Goal: Check status

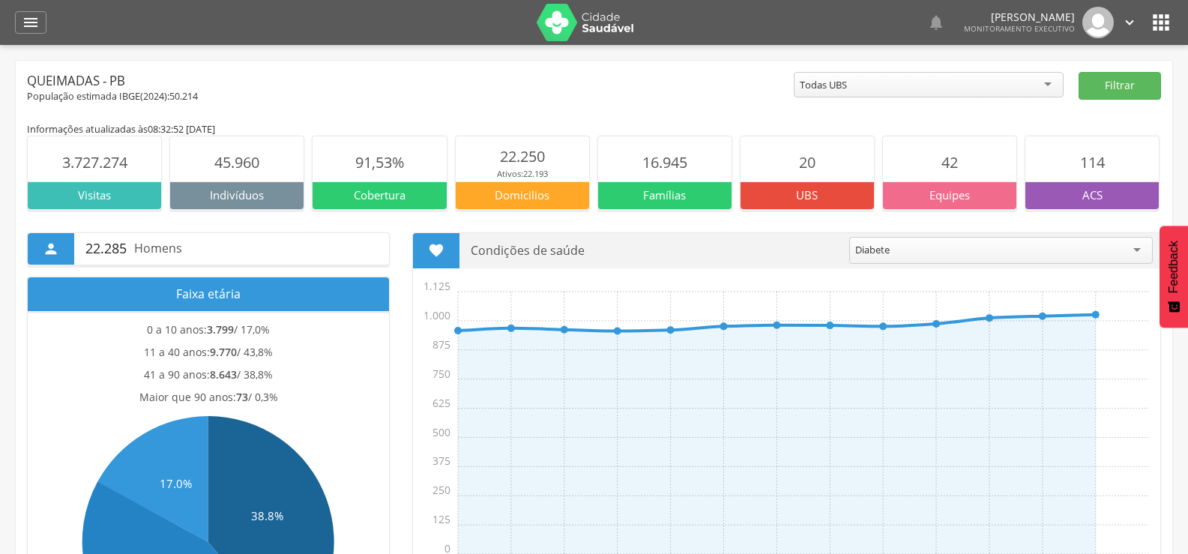
click at [30, 23] on icon "" at bounding box center [31, 22] width 18 height 18
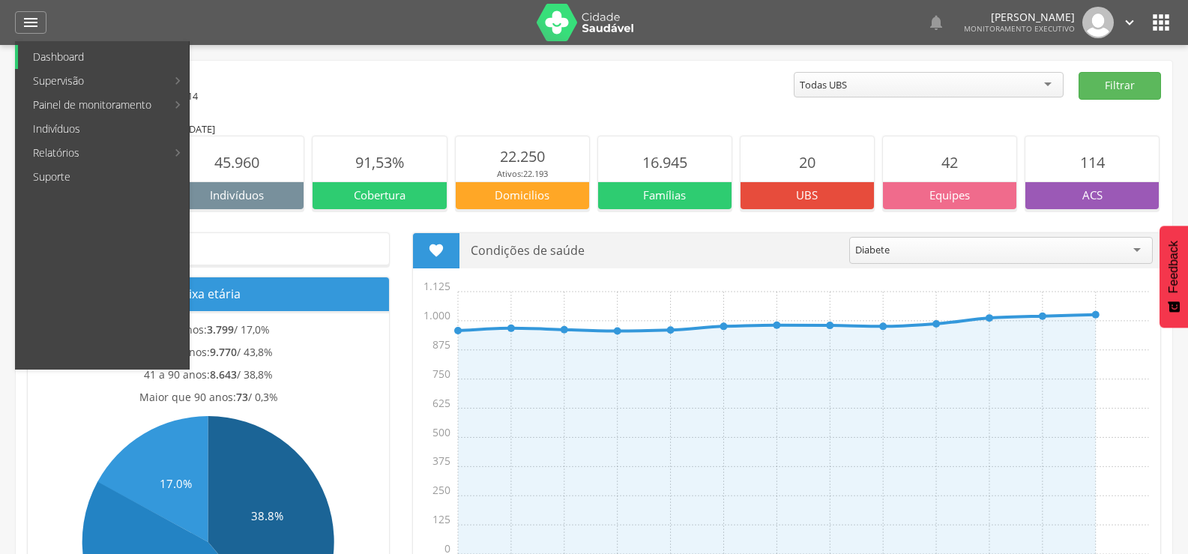
click at [63, 58] on link "Dashboard" at bounding box center [103, 57] width 171 height 24
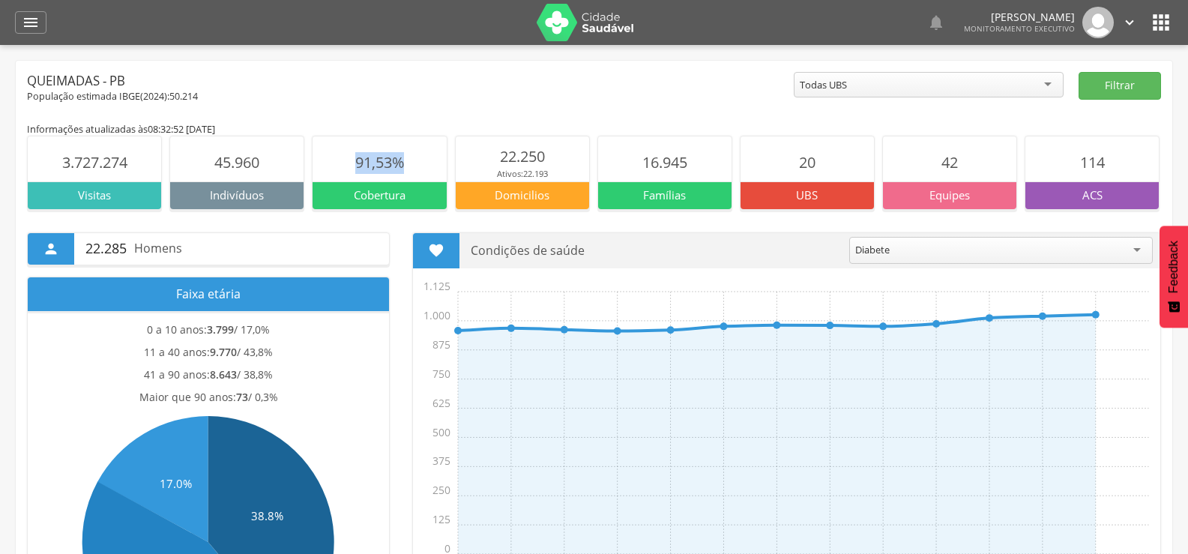
drag, startPoint x: 417, startPoint y: 168, endPoint x: 330, endPoint y: 154, distance: 88.7
click at [330, 154] on section "91,53%" at bounding box center [379, 158] width 133 height 45
click at [343, 156] on section "91,53%" at bounding box center [379, 158] width 133 height 45
drag, startPoint x: 409, startPoint y: 166, endPoint x: 340, endPoint y: 167, distance: 69.0
click at [340, 167] on section "91,53%" at bounding box center [379, 158] width 133 height 45
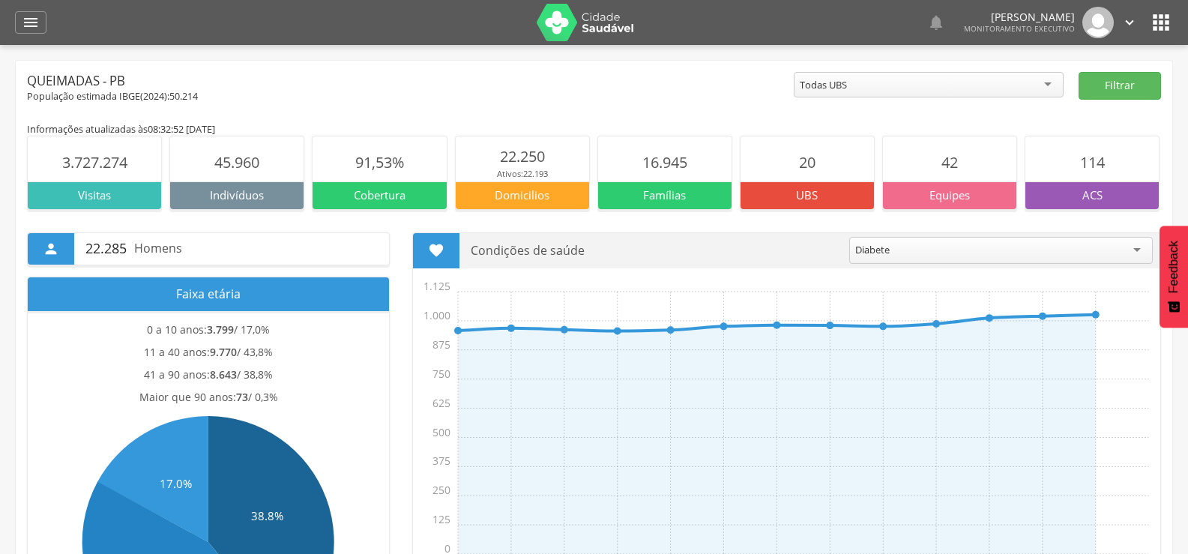
click at [379, 127] on div "Informações atualizadas às 08:32:52 [DATE]" at bounding box center [594, 128] width 1134 height 13
drag, startPoint x: 355, startPoint y: 165, endPoint x: 423, endPoint y: 169, distance: 68.3
click at [423, 169] on section "91,53%" at bounding box center [379, 158] width 133 height 45
click at [423, 163] on section "91,53%" at bounding box center [379, 158] width 133 height 45
drag, startPoint x: 352, startPoint y: 163, endPoint x: 445, endPoint y: 164, distance: 92.9
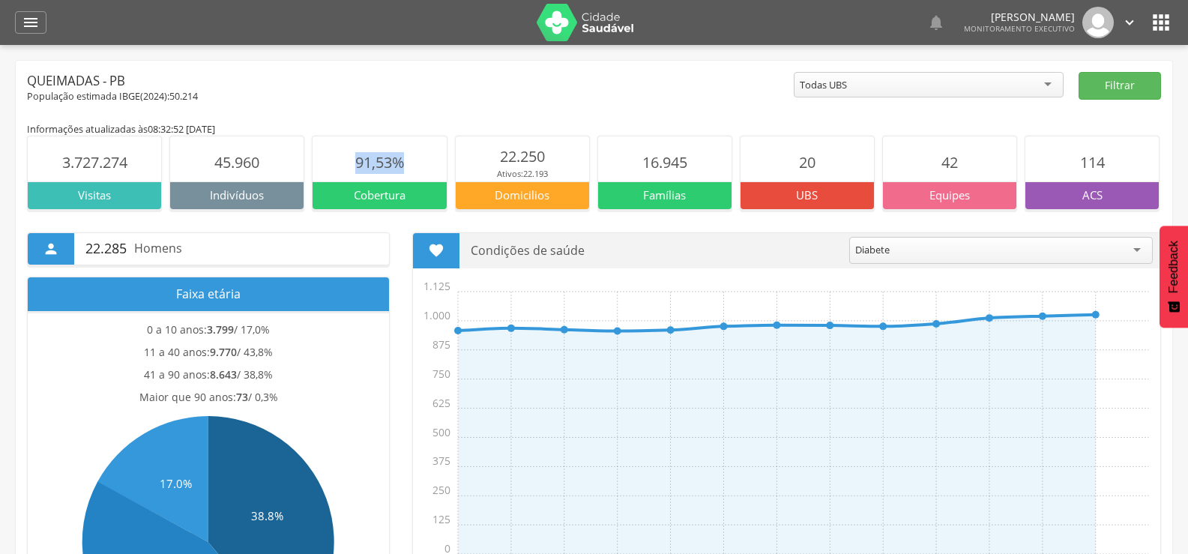
click at [445, 164] on section "91,53%" at bounding box center [379, 158] width 133 height 45
click at [420, 166] on section "91,53%" at bounding box center [379, 158] width 133 height 45
drag, startPoint x: 359, startPoint y: 163, endPoint x: 440, endPoint y: 162, distance: 81.0
click at [440, 162] on section "91,53%" at bounding box center [379, 158] width 133 height 45
